Goal: Information Seeking & Learning: Learn about a topic

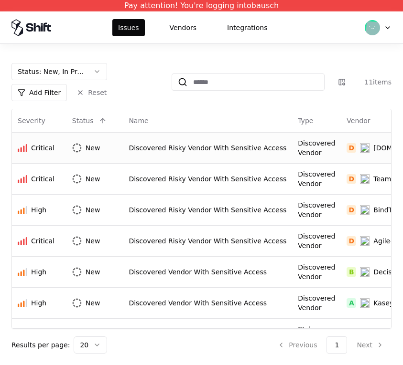
click at [200, 154] on td "Discovered Risky Vendor With Sensitive Access" at bounding box center [207, 147] width 169 height 31
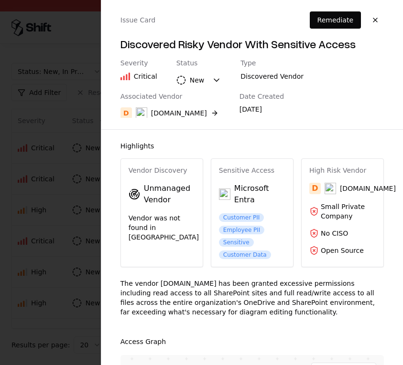
click at [52, 178] on div at bounding box center [201, 182] width 403 height 365
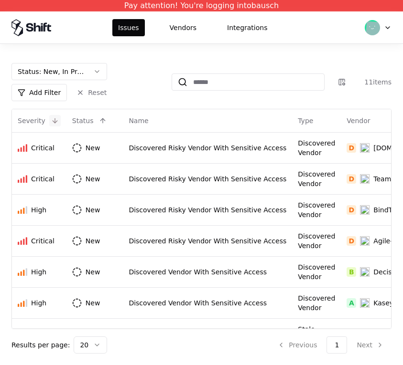
click at [49, 121] on button at bounding box center [54, 120] width 11 height 11
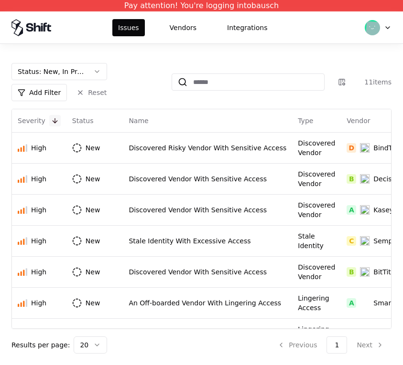
click at [53, 119] on button at bounding box center [54, 120] width 11 height 11
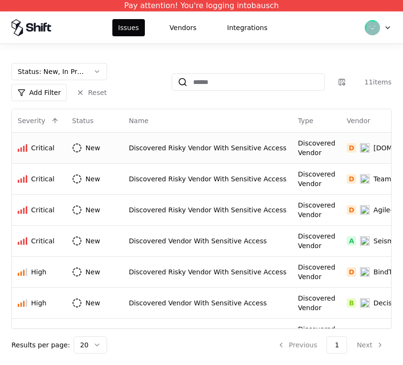
click at [186, 143] on div "Discovered Risky Vendor With Sensitive Access" at bounding box center [208, 148] width 158 height 10
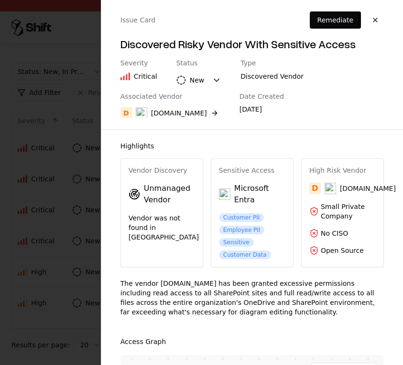
click at [163, 212] on div "Vendor Discovery Unmanaged Vendor Vendor was not found in [GEOGRAPHIC_DATA]" at bounding box center [162, 204] width 82 height 91
click at [163, 222] on div "Vendor was not found in [GEOGRAPHIC_DATA]" at bounding box center [162, 228] width 66 height 29
click at [47, 229] on div at bounding box center [201, 182] width 403 height 365
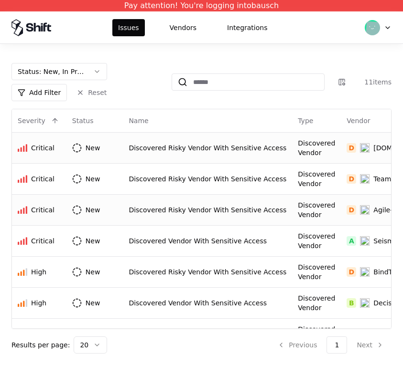
click at [218, 214] on div "Discovered Risky Vendor With Sensitive Access" at bounding box center [208, 210] width 158 height 10
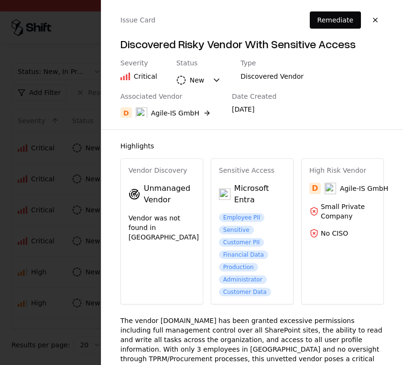
click at [64, 243] on div at bounding box center [201, 182] width 403 height 365
